Goal: Information Seeking & Learning: Learn about a topic

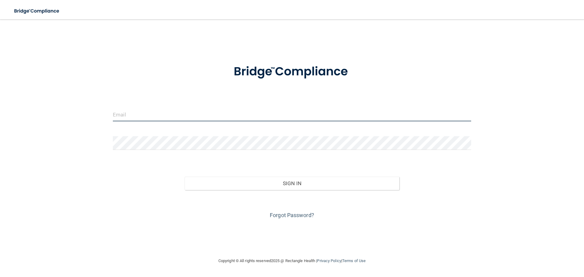
click at [192, 114] on input "email" at bounding box center [292, 115] width 359 height 14
type input "[EMAIL_ADDRESS][DOMAIN_NAME]"
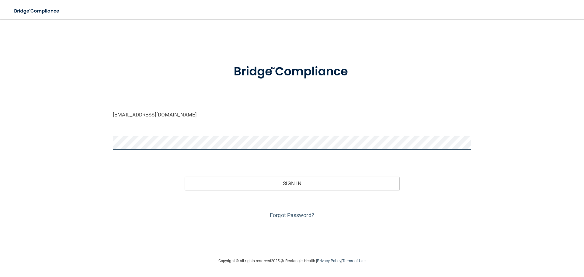
click at [185, 177] on button "Sign In" at bounding box center [292, 183] width 215 height 13
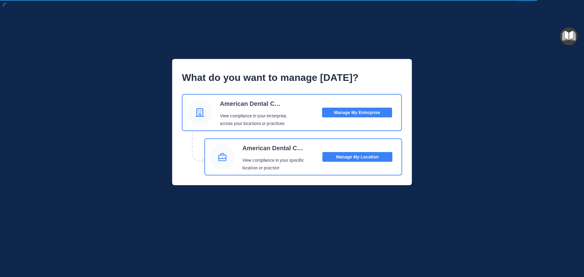
click at [352, 158] on button "Manage My Location" at bounding box center [358, 157] width 70 height 10
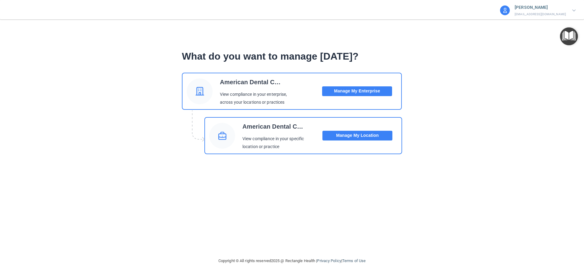
click at [356, 135] on button "Manage My Location" at bounding box center [358, 136] width 70 height 10
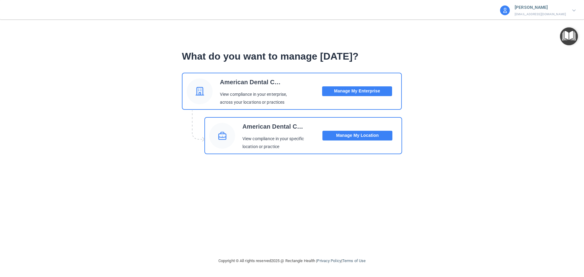
click at [356, 135] on button "Manage My Location" at bounding box center [358, 136] width 70 height 10
click at [351, 138] on button "Manage My Location" at bounding box center [358, 136] width 70 height 10
click at [359, 92] on button "Manage My Enterprise" at bounding box center [357, 91] width 70 height 10
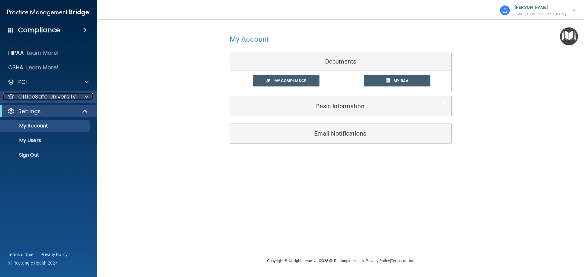
click at [88, 94] on span at bounding box center [87, 96] width 4 height 7
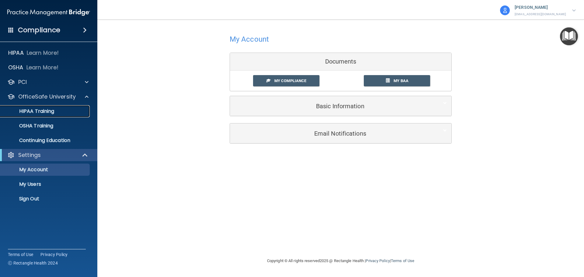
click at [46, 111] on p "HIPAA Training" at bounding box center [29, 111] width 50 height 6
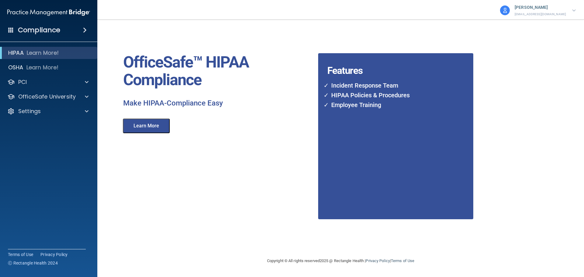
click at [145, 125] on button "Learn More" at bounding box center [146, 126] width 47 height 15
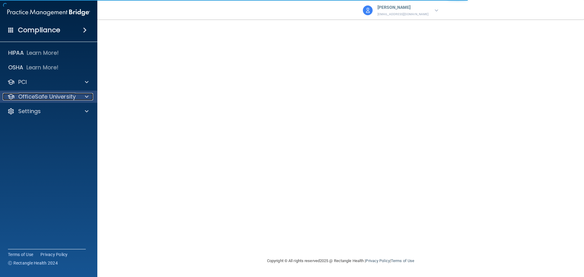
click at [60, 97] on p "OfficeSafe University" at bounding box center [47, 96] width 58 height 7
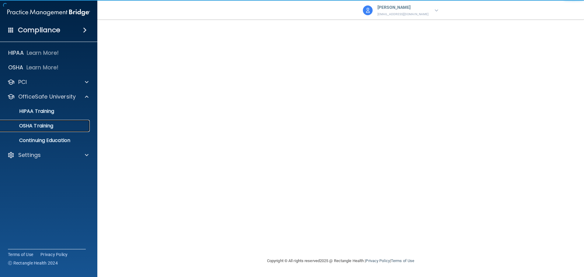
click at [40, 125] on p "OSHA Training" at bounding box center [28, 126] width 49 height 6
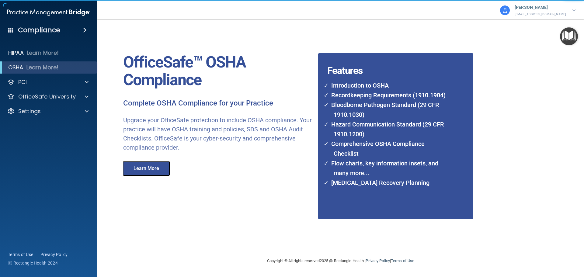
click at [147, 170] on button "Learn More" at bounding box center [146, 168] width 47 height 15
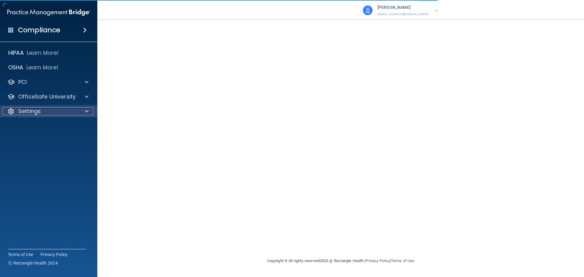
click at [35, 111] on p "Settings" at bounding box center [29, 111] width 23 height 7
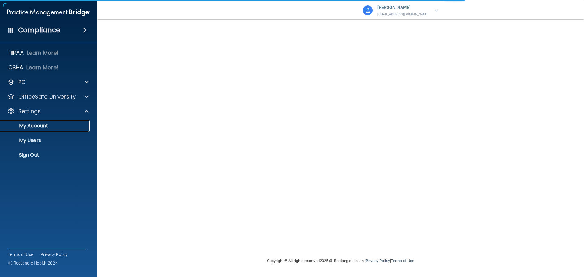
click at [35, 125] on p "My Account" at bounding box center [45, 126] width 83 height 6
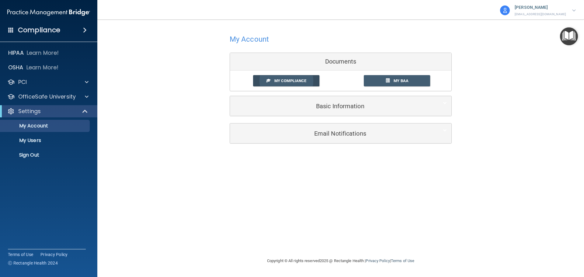
click at [287, 79] on span "My Compliance" at bounding box center [291, 81] width 32 height 5
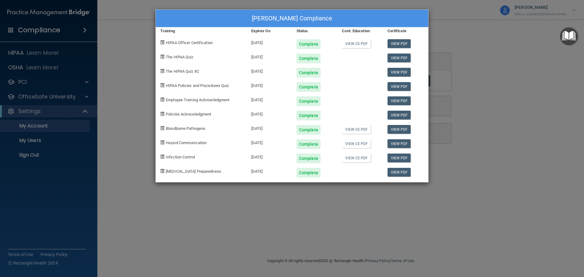
click at [501, 81] on div "Paula Buzan Herczeg's Compliance Training Expires On Status Cont. Education Cer…" at bounding box center [292, 138] width 584 height 277
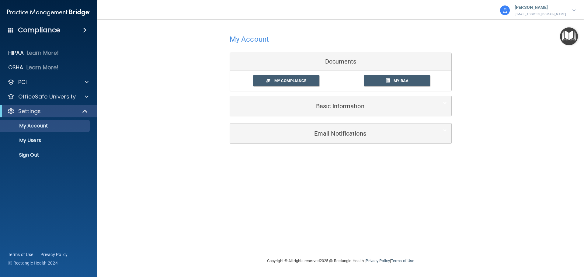
click at [548, 14] on p "[EMAIL_ADDRESS][DOMAIN_NAME]" at bounding box center [540, 14] width 51 height 5
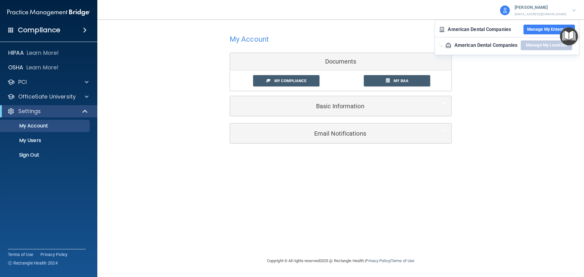
click at [543, 30] on button "Manage My Enterprise" at bounding box center [549, 30] width 51 height 10
